Goal: Communication & Community: Answer question/provide support

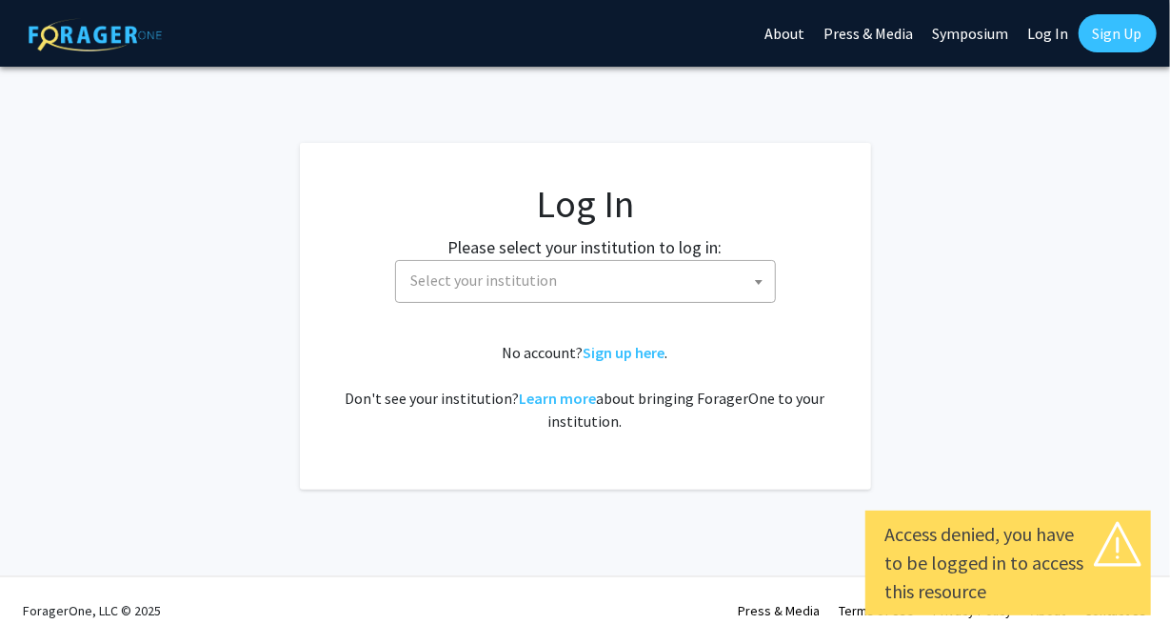
click at [540, 294] on span "Select your institution" at bounding box center [589, 280] width 371 height 39
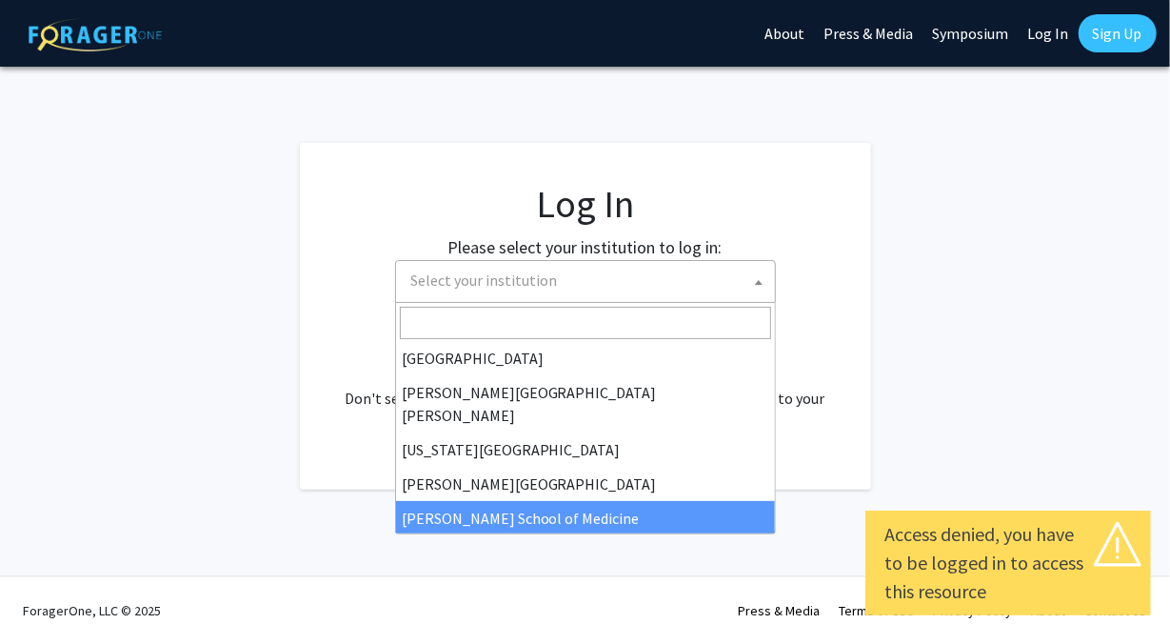
scroll to position [343, 0]
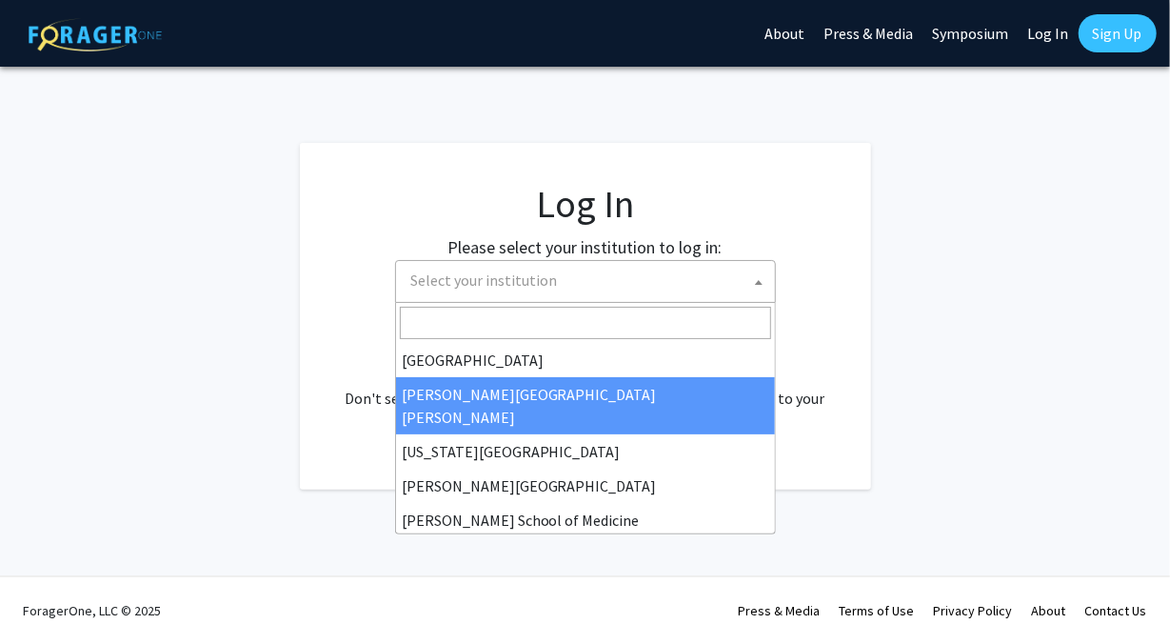
select select "1"
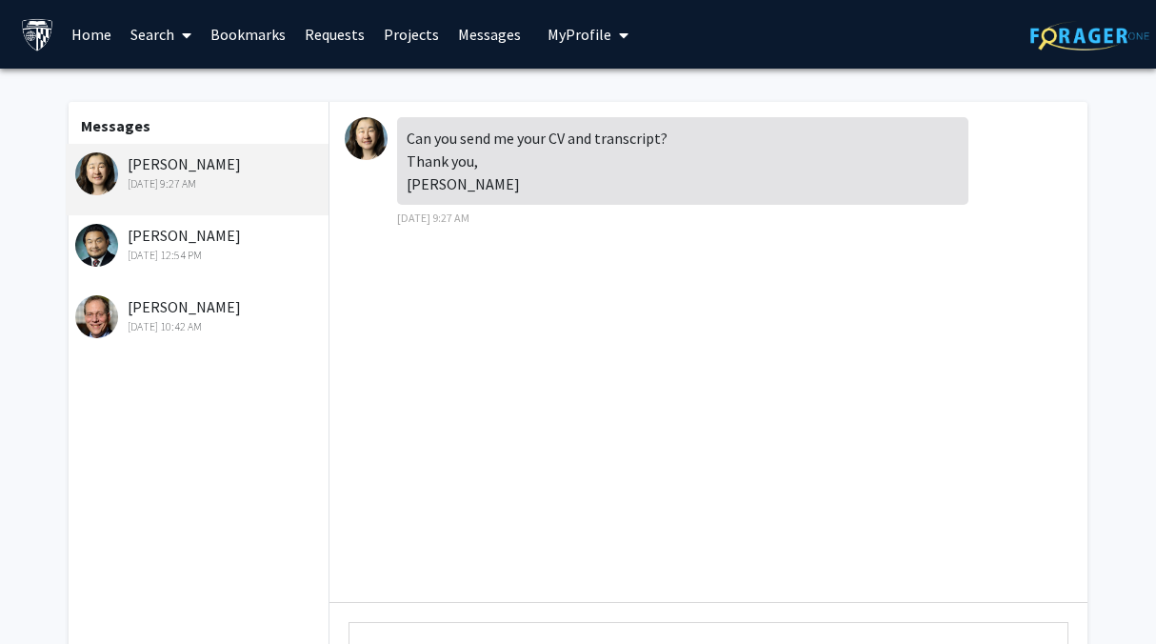
scroll to position [225, 0]
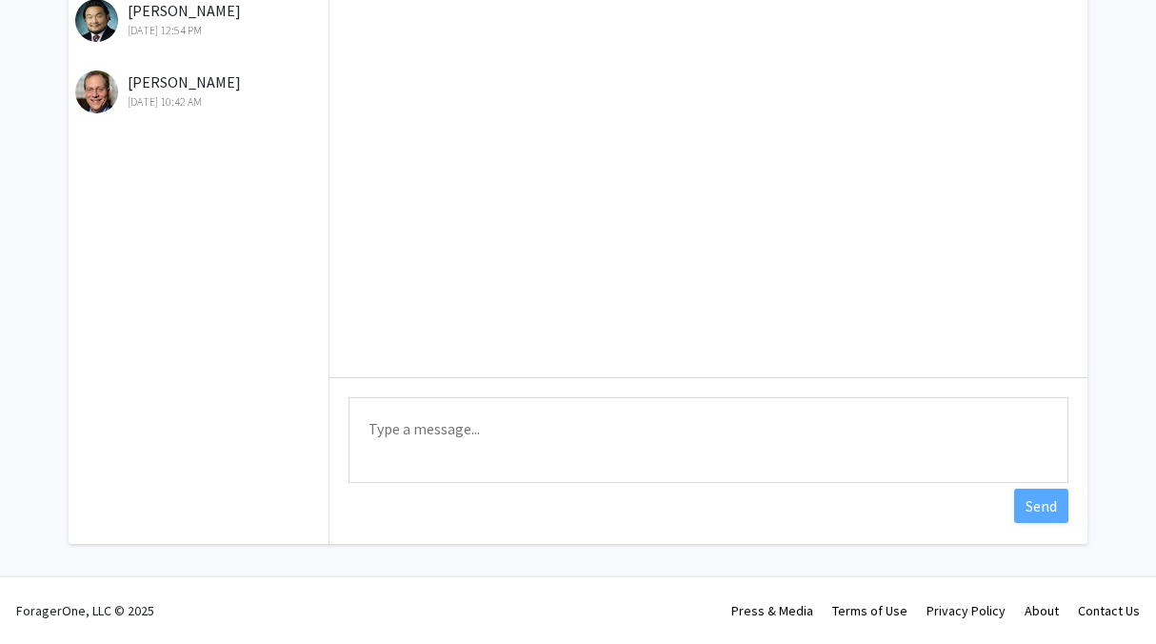
click at [789, 454] on textarea "Type a message" at bounding box center [709, 440] width 720 height 86
click at [856, 518] on div "Can you send me your CV and transcript? Thank you, [PERSON_NAME] [DATE] 9:27 AM…" at bounding box center [708, 210] width 758 height 667
click at [820, 430] on textarea "Type a message" at bounding box center [709, 440] width 720 height 86
drag, startPoint x: 820, startPoint y: 430, endPoint x: 679, endPoint y: 424, distance: 141.1
click at [679, 424] on textarea "Type a message" at bounding box center [709, 440] width 720 height 86
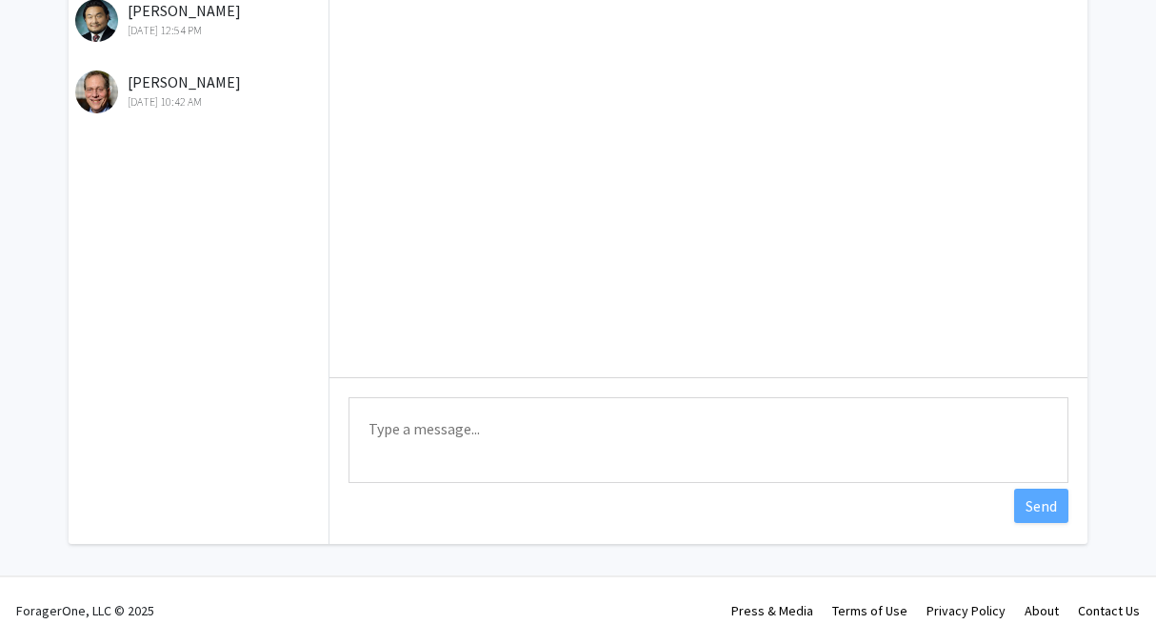
scroll to position [0, 0]
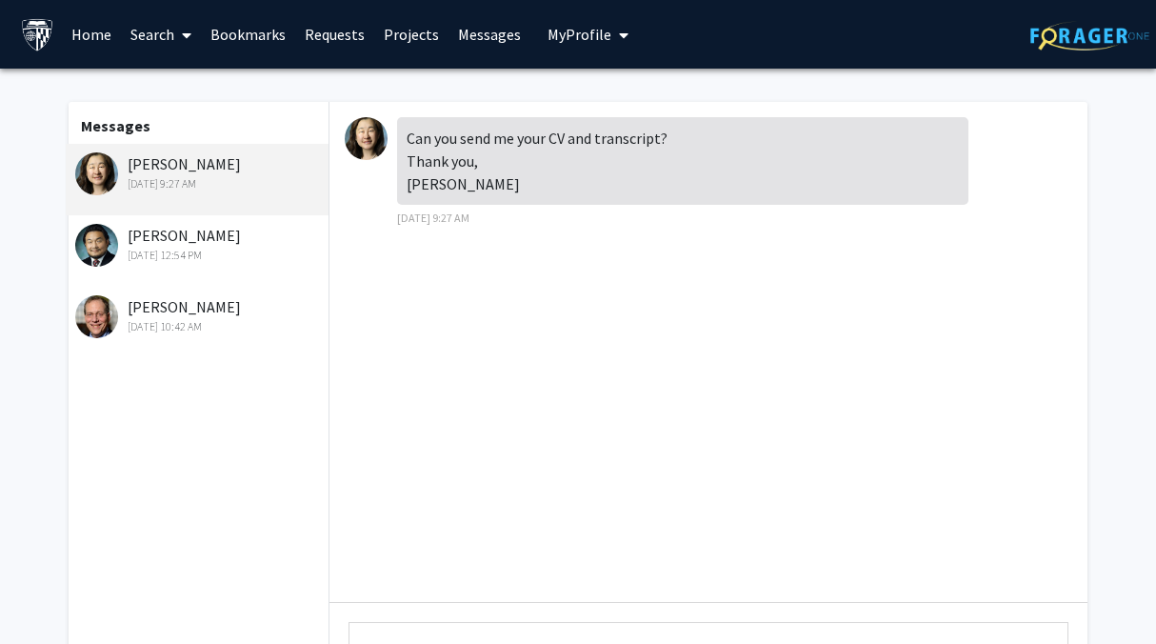
click at [360, 137] on img at bounding box center [366, 138] width 43 height 43
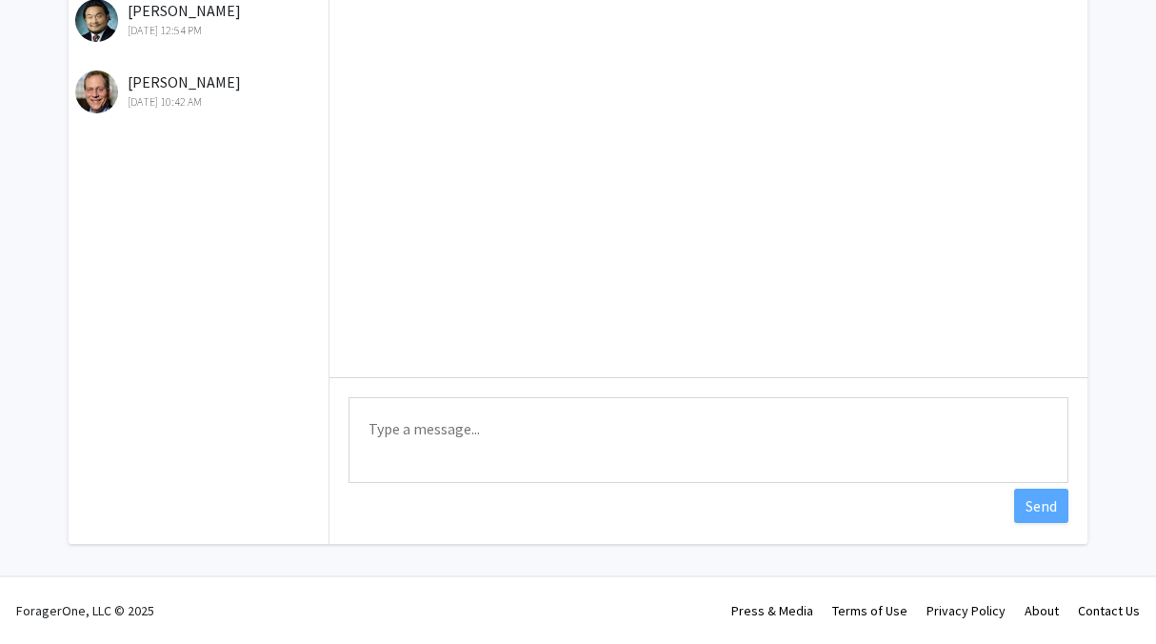
click at [427, 429] on textarea "Type a message" at bounding box center [709, 440] width 720 height 86
drag, startPoint x: 765, startPoint y: 435, endPoint x: 679, endPoint y: 429, distance: 86.0
click at [679, 429] on textarea "Type a message" at bounding box center [709, 440] width 720 height 86
click at [492, 463] on textarea "Type a message" at bounding box center [709, 440] width 720 height 86
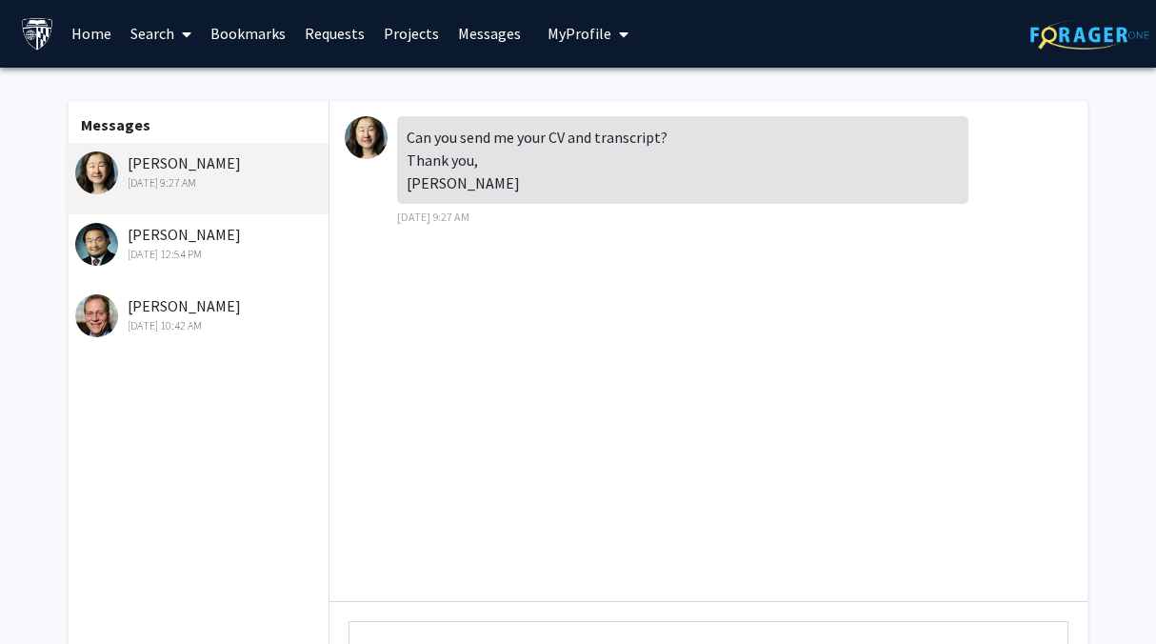
scroll to position [0, 0]
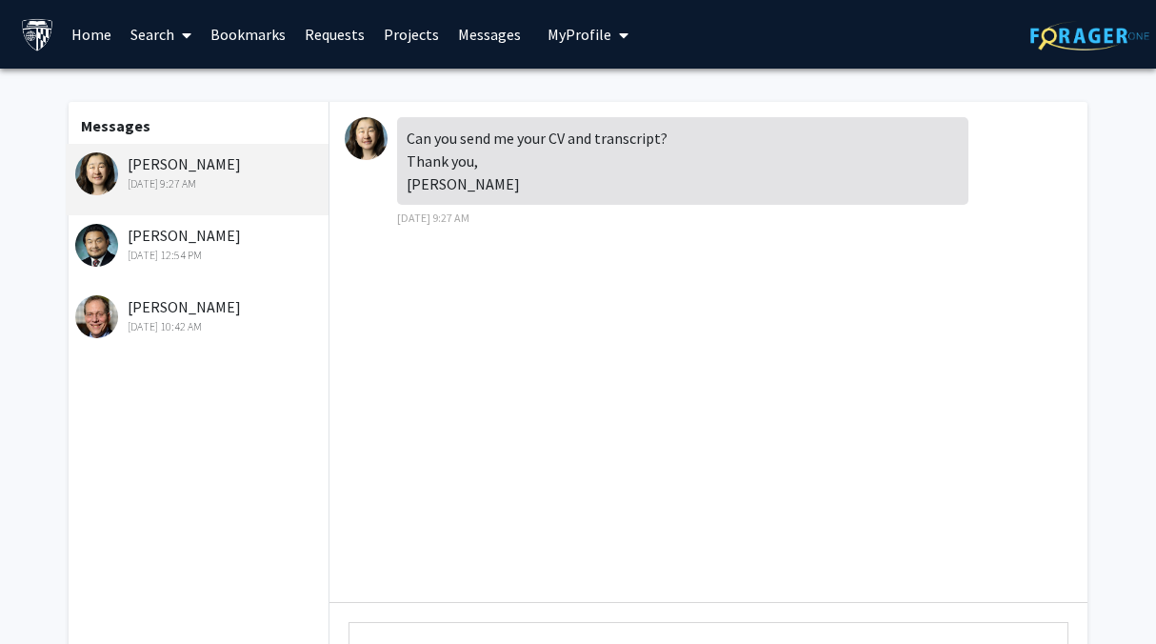
click at [369, 122] on img at bounding box center [366, 138] width 43 height 43
click at [469, 34] on link "Messages" at bounding box center [490, 34] width 82 height 67
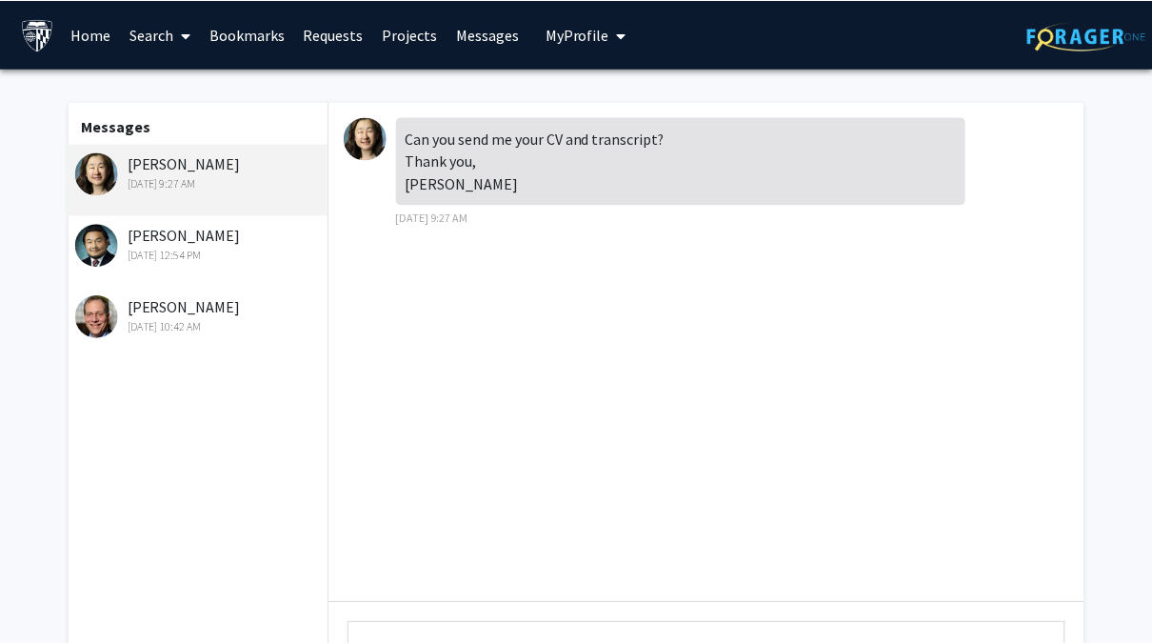
scroll to position [225, 0]
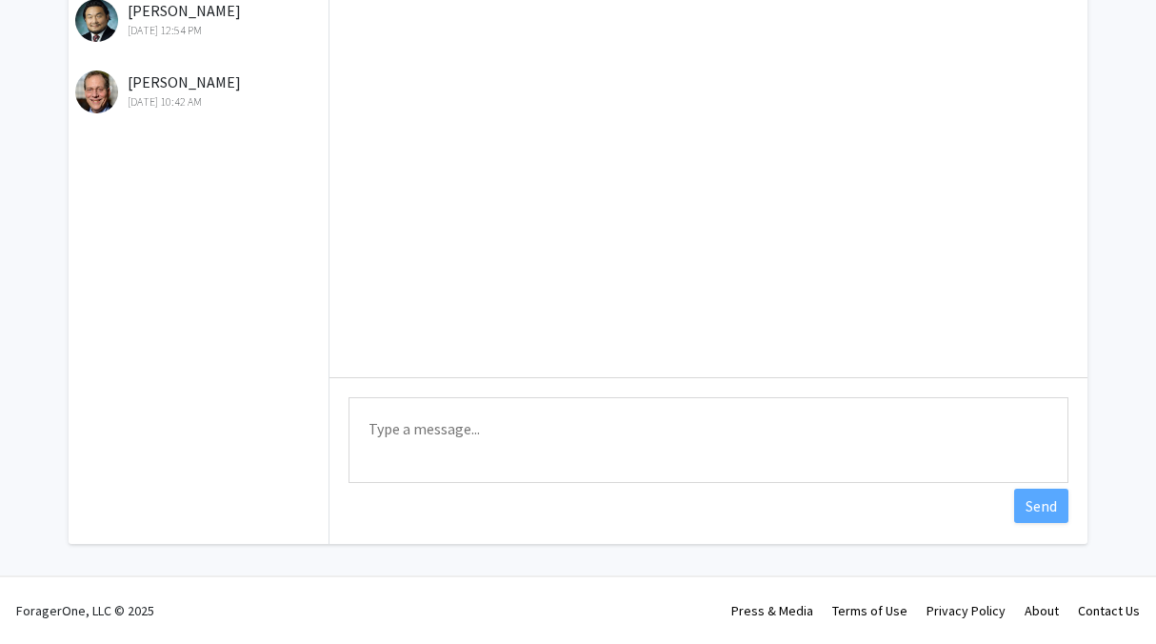
click at [454, 443] on textarea "Type a message" at bounding box center [709, 440] width 720 height 86
drag, startPoint x: 454, startPoint y: 443, endPoint x: 426, endPoint y: 444, distance: 28.6
click at [426, 444] on textarea "Type a message" at bounding box center [709, 440] width 720 height 86
drag, startPoint x: 479, startPoint y: 438, endPoint x: 434, endPoint y: 434, distance: 44.9
click at [434, 434] on textarea "Type a message" at bounding box center [709, 440] width 720 height 86
